Goal: Task Accomplishment & Management: Manage account settings

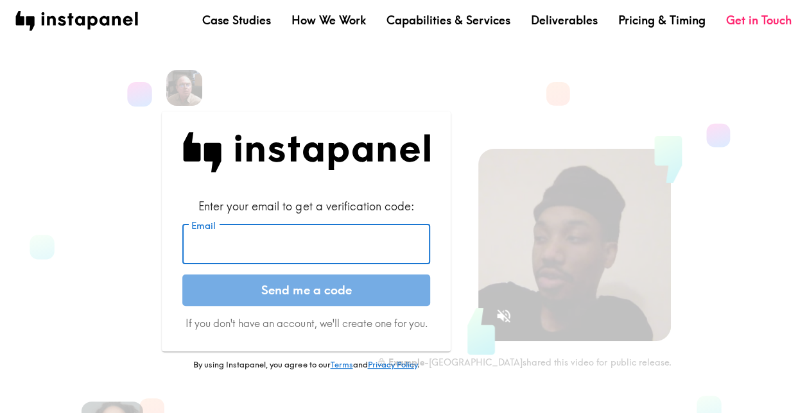
click at [270, 246] on input "Email" at bounding box center [306, 245] width 248 height 40
type input "[EMAIL_ADDRESS][DOMAIN_NAME]"
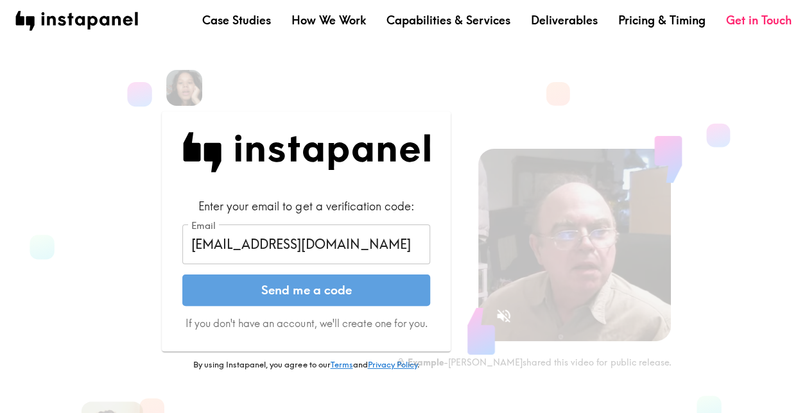
click at [286, 295] on button "Send me a code" at bounding box center [306, 291] width 248 height 32
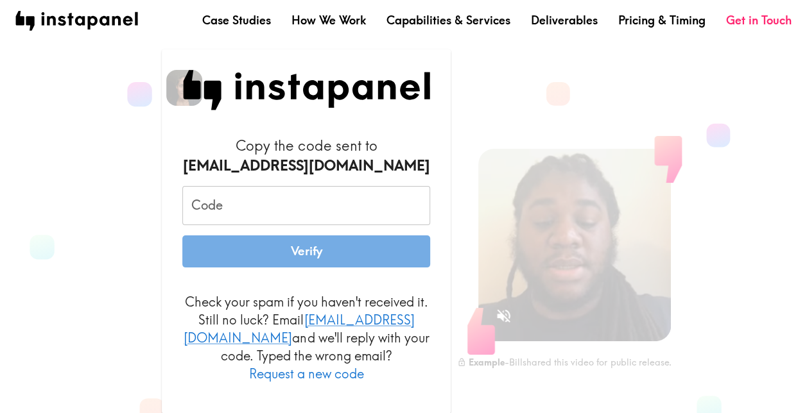
click at [241, 216] on input "Code" at bounding box center [306, 206] width 248 height 40
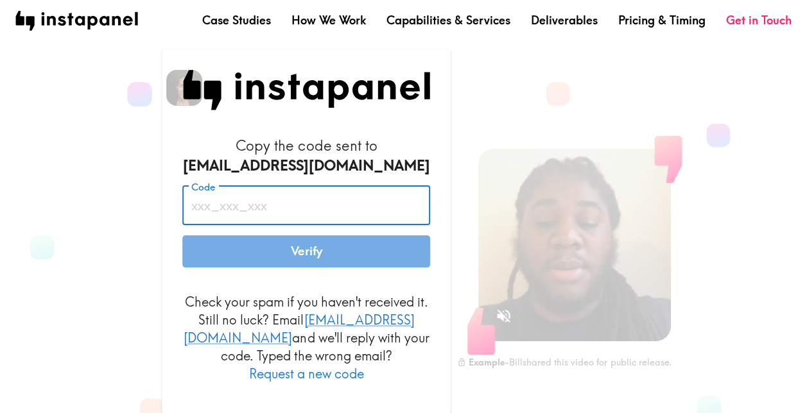
paste input "3FA_y8J_2E7"
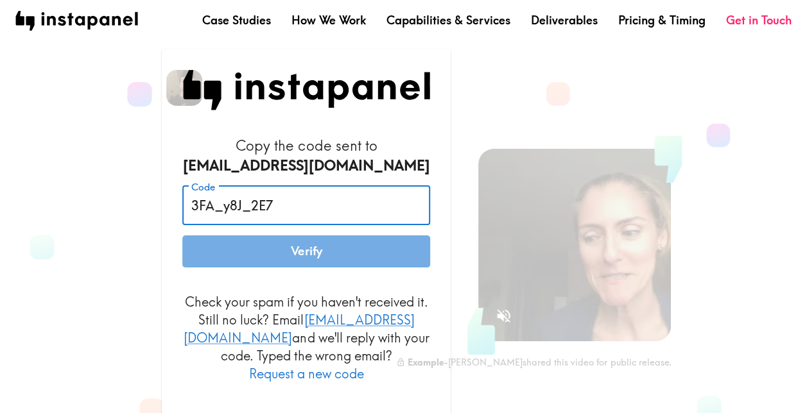
type input "3FA_y8J_2E7"
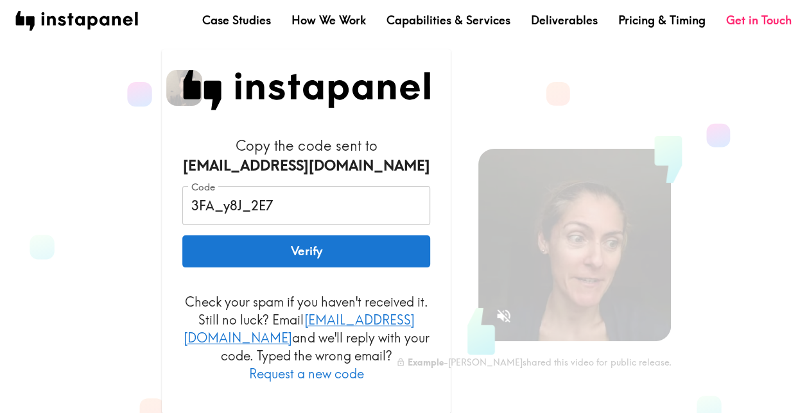
click at [300, 262] on button "Verify" at bounding box center [306, 251] width 248 height 32
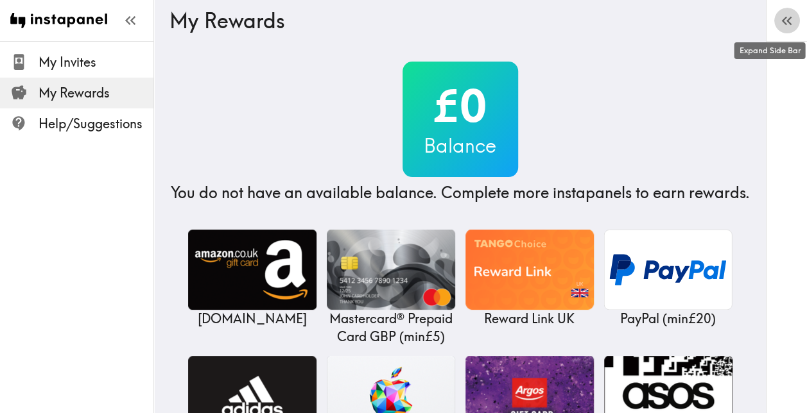
click at [788, 19] on icon "button" at bounding box center [788, 21] width 5 height 9
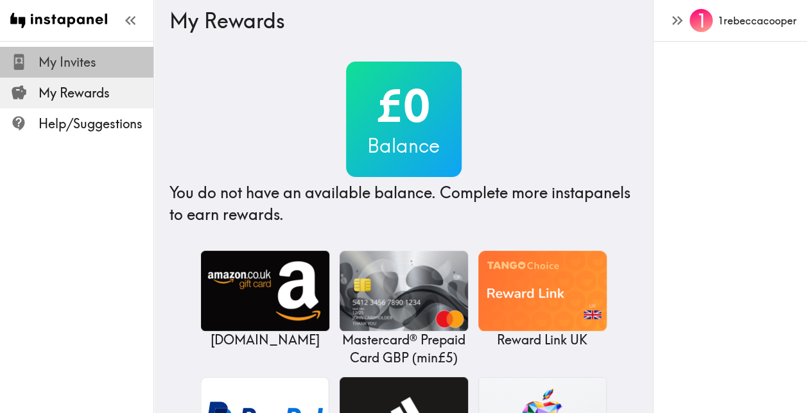
click at [73, 64] on span "My Invites" at bounding box center [96, 62] width 115 height 18
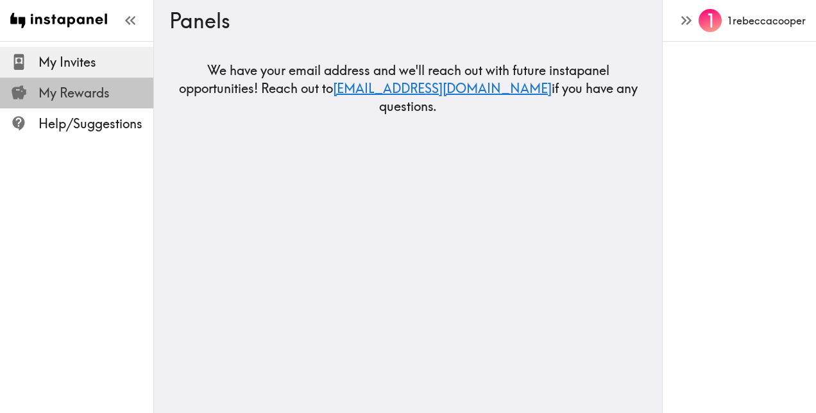
click at [69, 89] on span "My Rewards" at bounding box center [96, 93] width 115 height 18
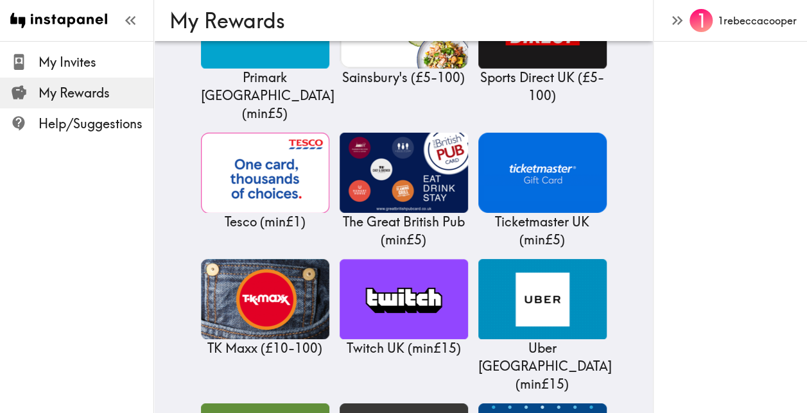
scroll to position [2102, 0]
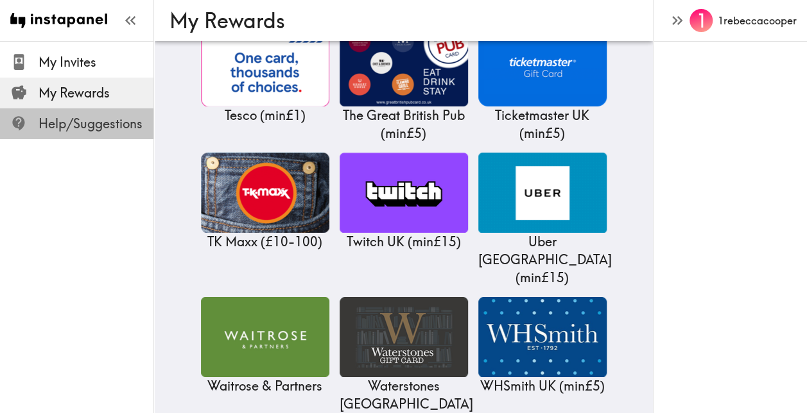
click at [80, 119] on span "Help/Suggestions" at bounding box center [96, 124] width 115 height 18
